Goal: Information Seeking & Learning: Find specific page/section

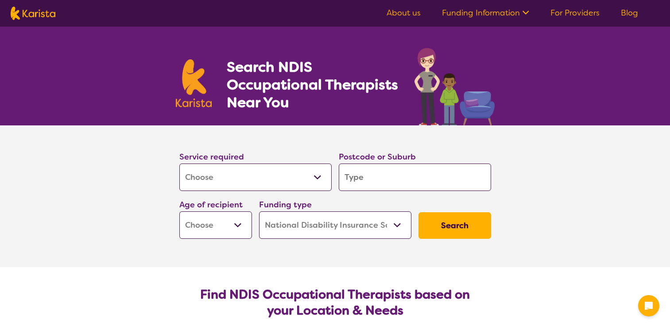
select select "[MEDICAL_DATA]"
select select "NDIS"
select select "[MEDICAL_DATA]"
select select "NDIS"
drag, startPoint x: 0, startPoint y: 0, endPoint x: 262, endPoint y: 174, distance: 314.9
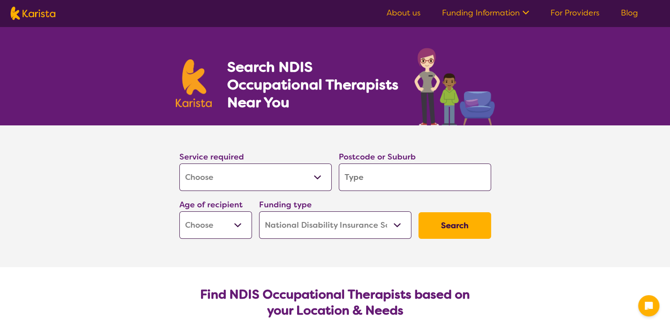
click at [262, 174] on select "Allied Health Assistant Assessment ([MEDICAL_DATA] or [MEDICAL_DATA]) Behaviour…" at bounding box center [255, 176] width 152 height 27
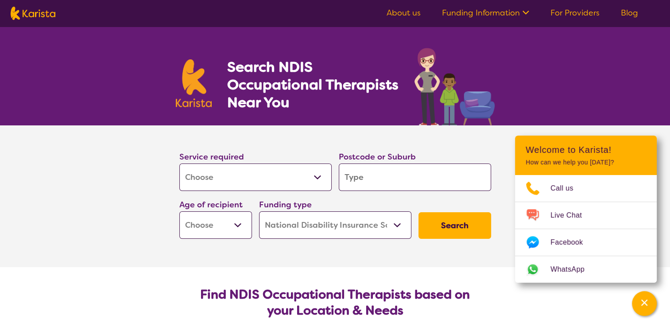
click at [179, 163] on select "Allied Health Assistant Assessment ([MEDICAL_DATA] or [MEDICAL_DATA]) Behaviour…" at bounding box center [255, 176] width 152 height 27
click at [355, 172] on input "search" at bounding box center [415, 176] width 152 height 27
type input "5"
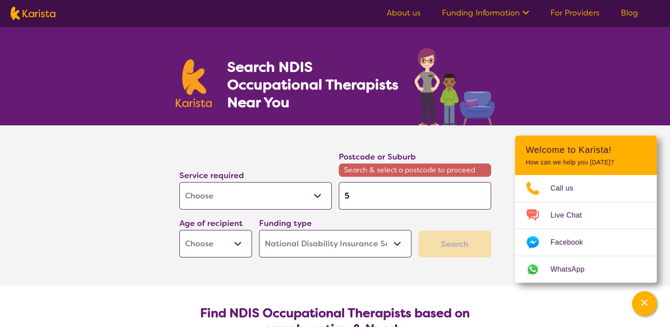
type input "51"
type input "510"
type input "5108"
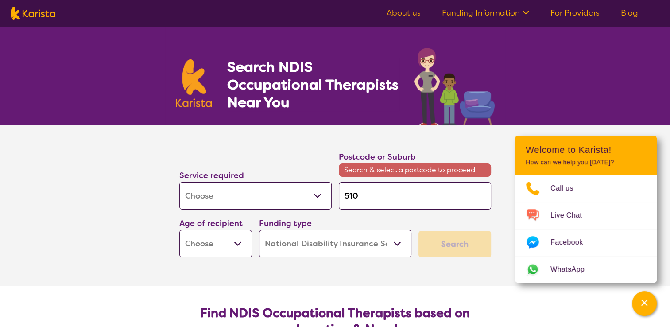
type input "5108"
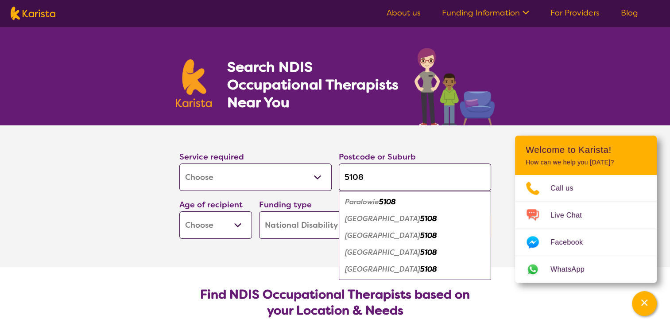
type input "5108"
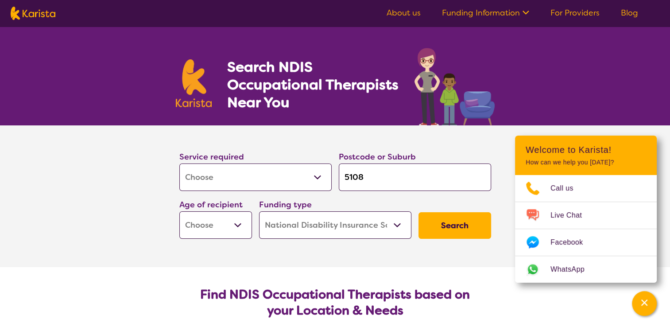
click at [225, 223] on select "Early Childhood - 0 to 9 Child - 10 to 11 Adolescent - 12 to 17 Adult - 18 to 6…" at bounding box center [215, 224] width 73 height 27
select select "AD"
click at [179, 211] on select "Early Childhood - 0 to 9 Child - 10 to 11 Adolescent - 12 to 17 Adult - 18 to 6…" at bounding box center [215, 224] width 73 height 27
select select "AD"
click at [293, 218] on select "Home Care Package (HCP) National Disability Insurance Scheme (NDIS) I don't know" at bounding box center [335, 224] width 152 height 27
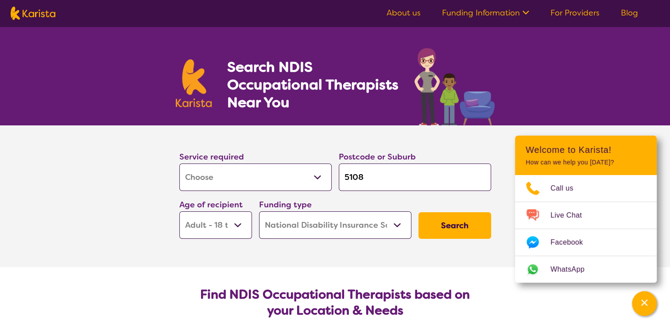
click at [259, 211] on select "Home Care Package (HCP) National Disability Insurance Scheme (NDIS) I don't know" at bounding box center [335, 224] width 152 height 27
click at [446, 220] on button "Search" at bounding box center [454, 225] width 73 height 27
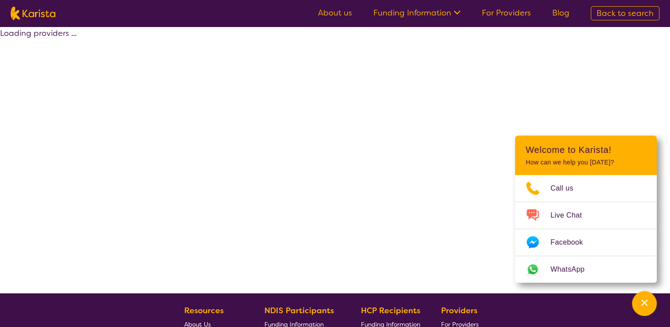
select select "by_score"
